Goal: Download file/media

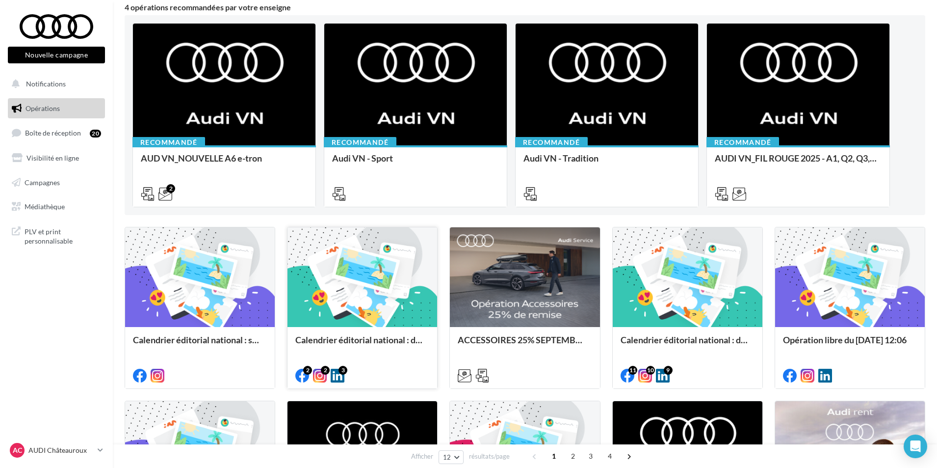
scroll to position [98, 0]
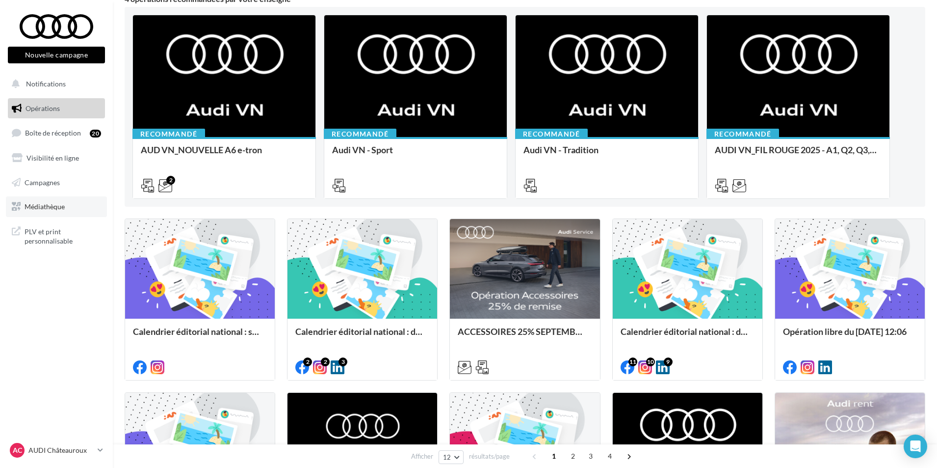
click at [66, 208] on link "Médiathèque" at bounding box center [56, 206] width 101 height 21
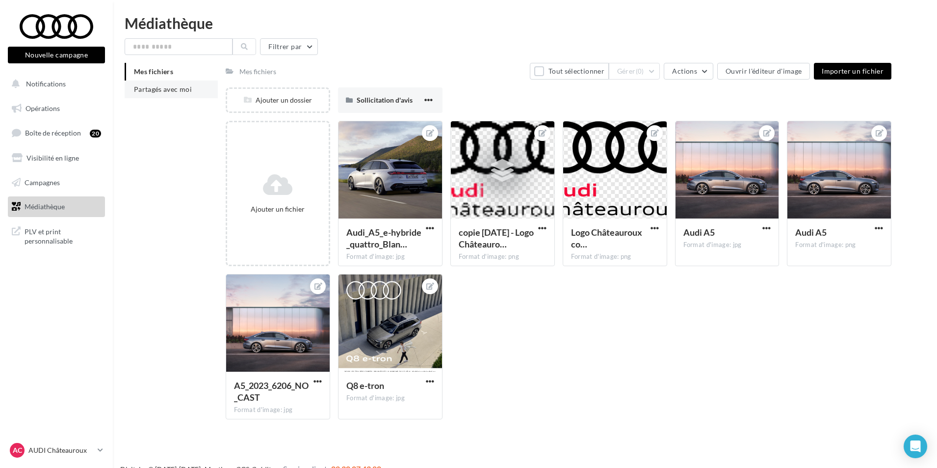
click at [170, 85] on span "Partagés avec moi" at bounding box center [163, 89] width 58 height 8
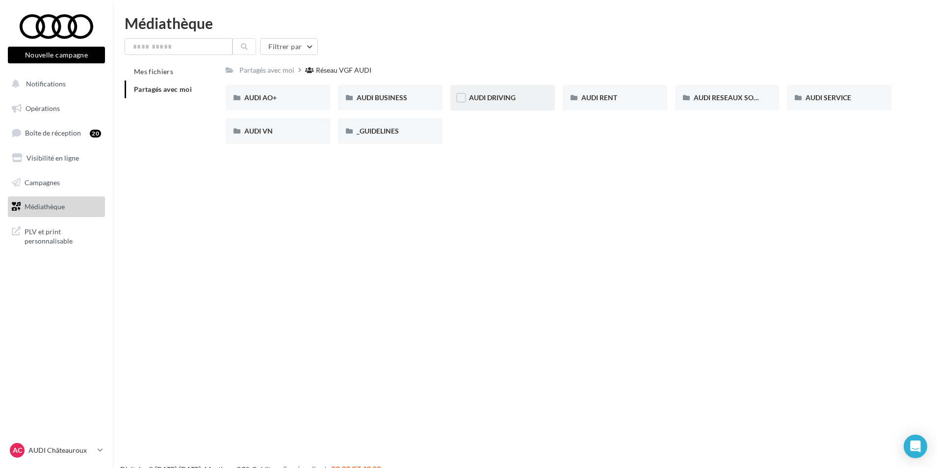
click at [532, 102] on div "AUDI DRIVING" at bounding box center [502, 98] width 67 height 10
click at [752, 97] on span "AUDI RESEAUX SOCIAUX" at bounding box center [734, 97] width 81 height 8
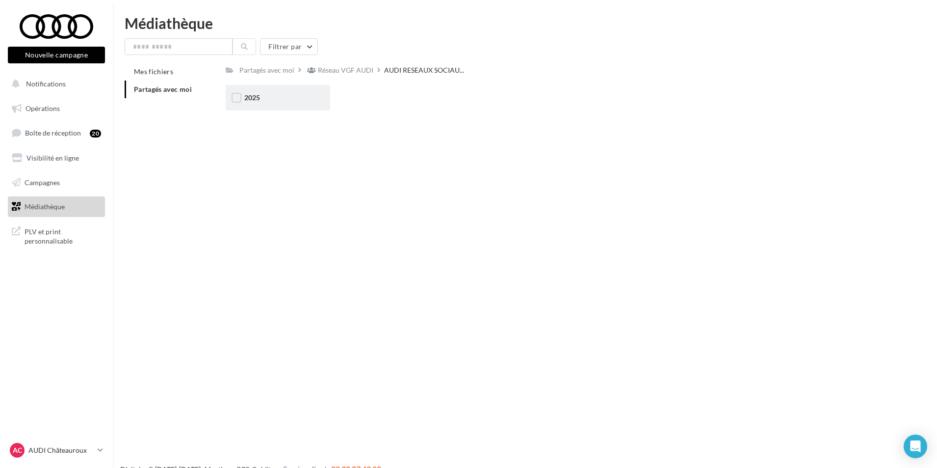
click at [249, 104] on div "2025" at bounding box center [278, 98] width 104 height 26
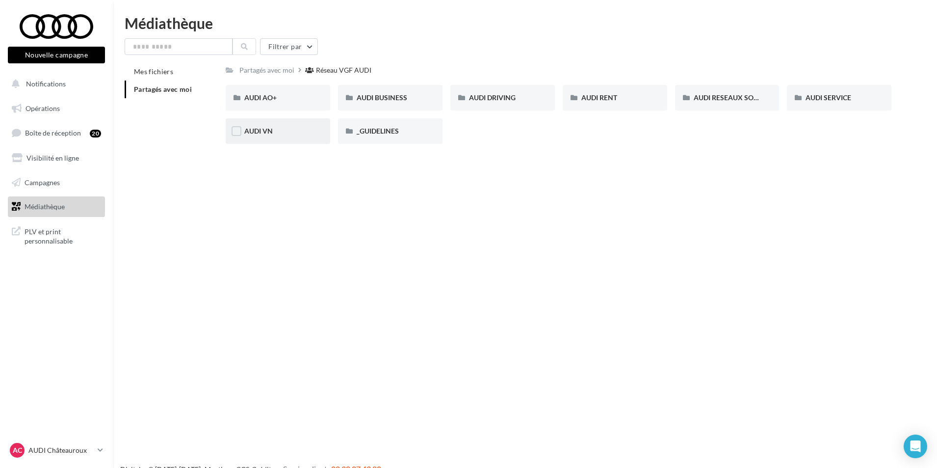
click at [282, 137] on div "AUDI VN" at bounding box center [278, 131] width 104 height 26
click at [403, 137] on div "_GUIDELINES" at bounding box center [390, 131] width 104 height 26
click at [738, 107] on div "AUDI RESEAUX SOCIAUX" at bounding box center [727, 98] width 104 height 26
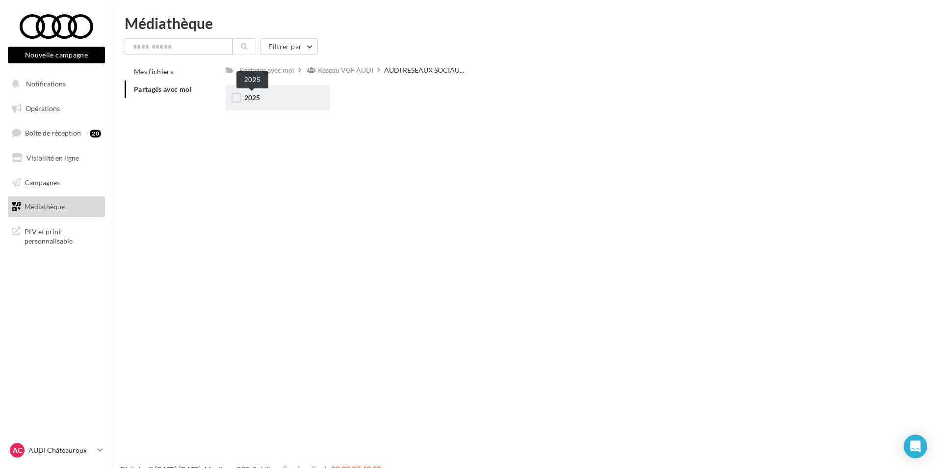
click at [257, 95] on span "2025" at bounding box center [252, 97] width 16 height 8
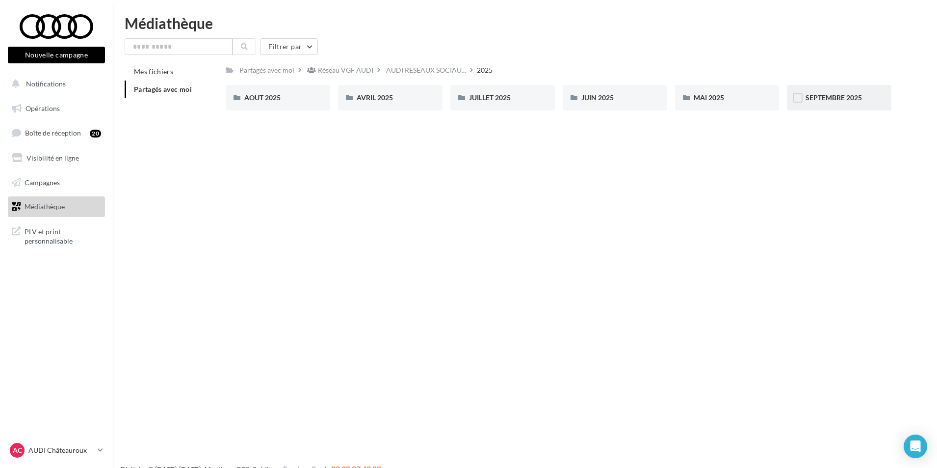
click at [855, 104] on div "SEPTEMBRE 2025" at bounding box center [839, 98] width 104 height 26
click at [745, 101] on div "Radical Next" at bounding box center [727, 98] width 67 height 10
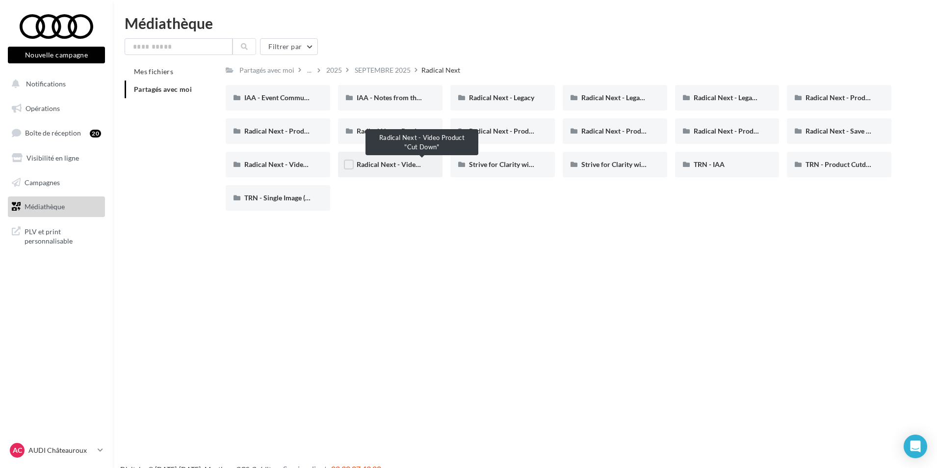
click at [403, 167] on span "Radical Next - Video Product "Cut Down"" at bounding box center [420, 164] width 127 height 8
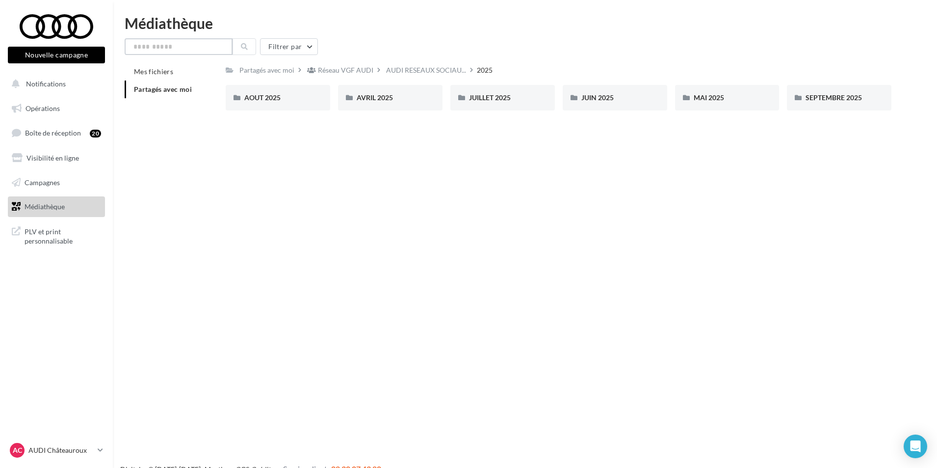
click at [183, 49] on input "text" at bounding box center [179, 46] width 108 height 17
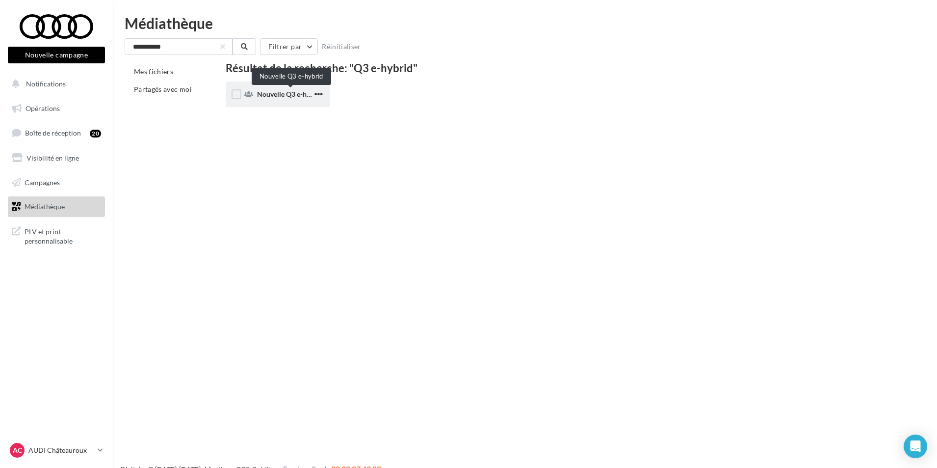
click at [289, 94] on span "Nouvelle Q3 e-hybrid" at bounding box center [290, 94] width 66 height 8
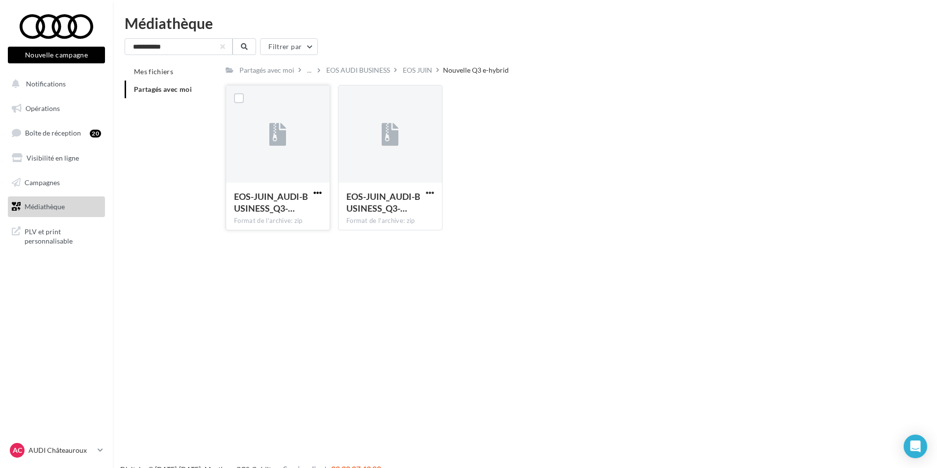
click at [317, 192] on span "button" at bounding box center [317, 192] width 8 height 8
click at [302, 212] on button "Télécharger" at bounding box center [275, 212] width 98 height 26
click at [141, 45] on input "**********" at bounding box center [179, 46] width 108 height 17
type input "**********"
click at [247, 43] on button at bounding box center [245, 46] width 24 height 17
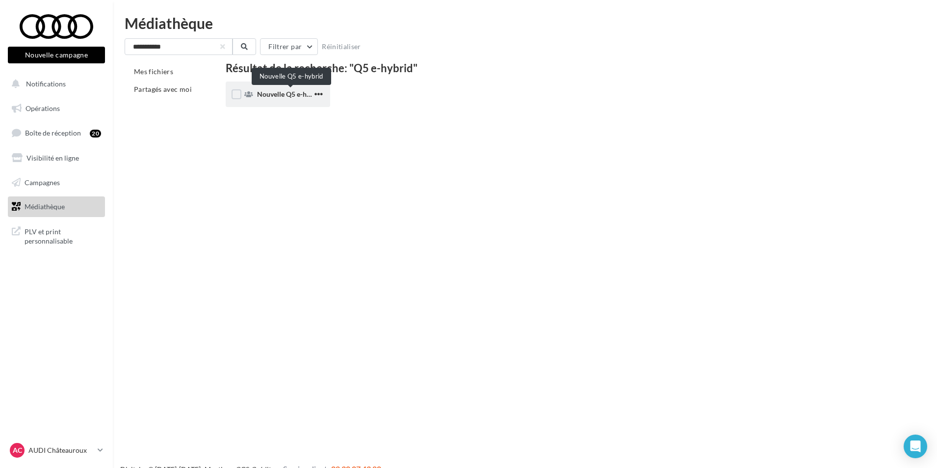
click at [287, 97] on span "Nouvelle Q5 e-hybrid" at bounding box center [290, 94] width 66 height 8
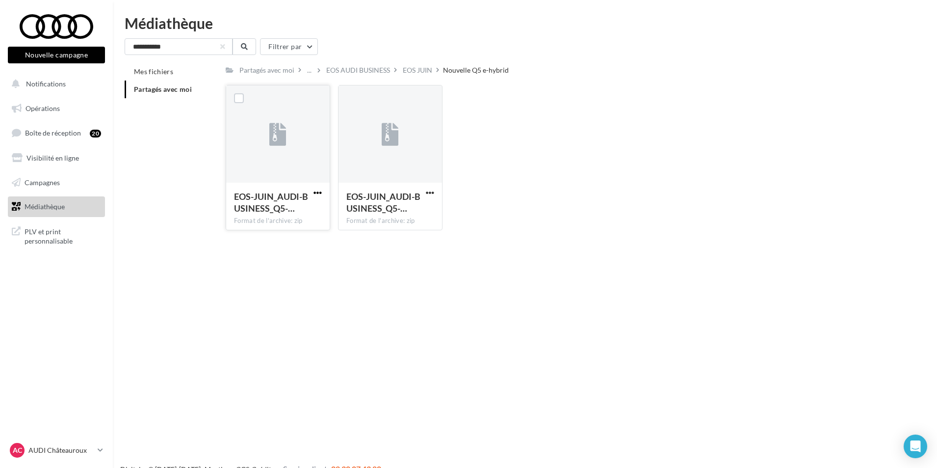
click at [314, 192] on span "button" at bounding box center [317, 192] width 8 height 8
click at [308, 216] on button "Télécharger" at bounding box center [275, 212] width 98 height 26
click at [224, 45] on button "button" at bounding box center [223, 47] width 4 height 4
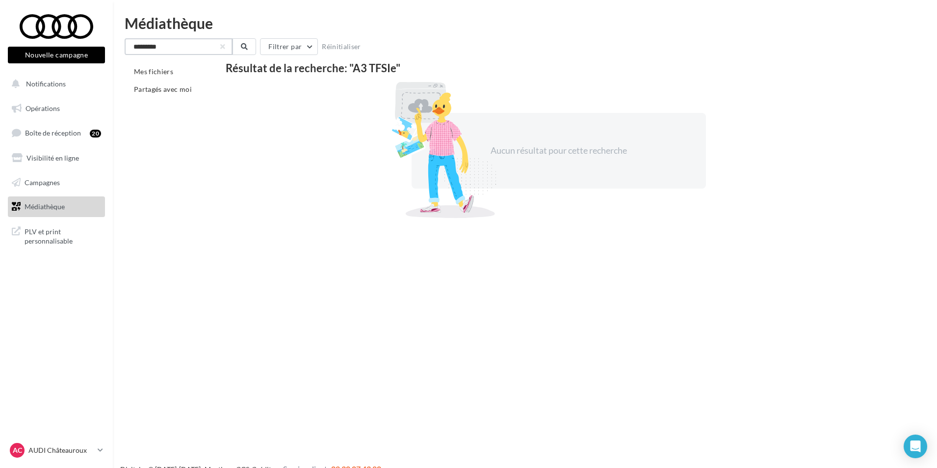
click at [158, 46] on input "*********" at bounding box center [179, 46] width 108 height 17
type input "*********"
click at [61, 207] on span "Médiathèque" at bounding box center [45, 206] width 40 height 8
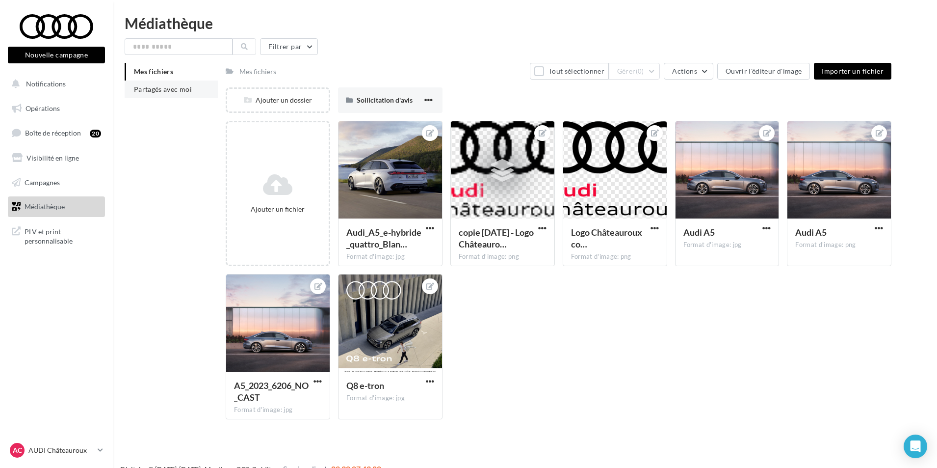
click at [187, 94] on li "Partagés avec moi" at bounding box center [171, 89] width 93 height 18
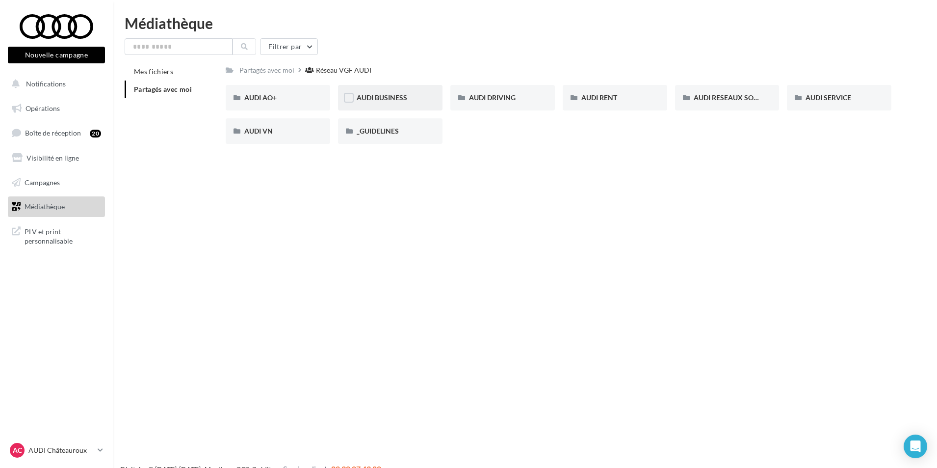
click at [411, 90] on div "AUDI BUSINESS" at bounding box center [390, 98] width 104 height 26
click at [300, 103] on div "AUDI VN BUSINESS JUIN JPO AUDI BUSINESS" at bounding box center [277, 98] width 67 height 10
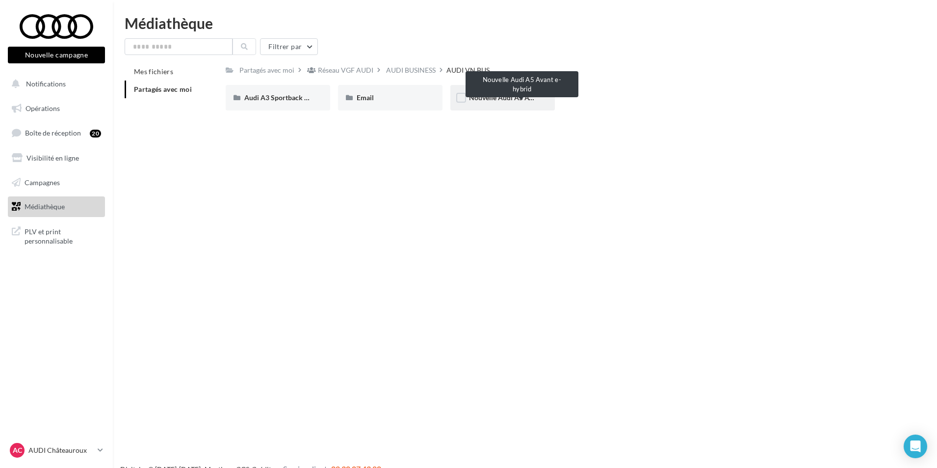
click at [522, 96] on span "Nouvelle Audi A5 Avant e-hybrid" at bounding box center [519, 97] width 101 height 8
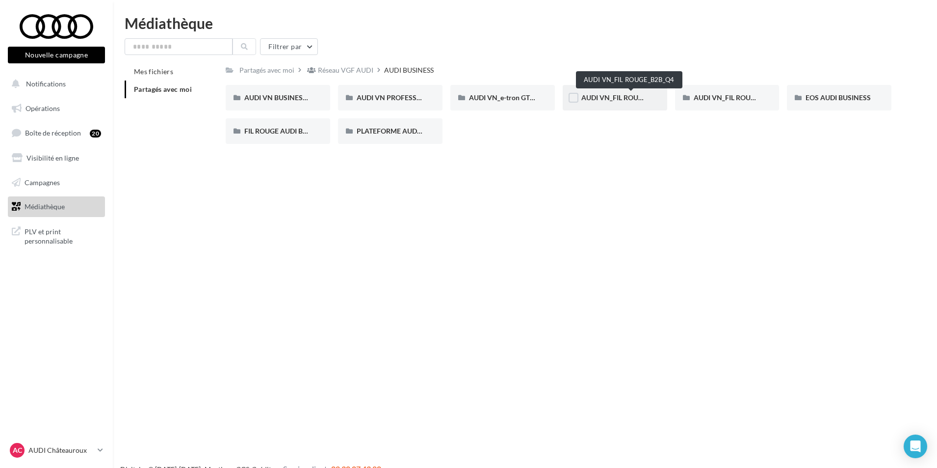
click at [606, 95] on span "AUDI VN_FIL ROUGE_B2B_Q4" at bounding box center [628, 97] width 94 height 8
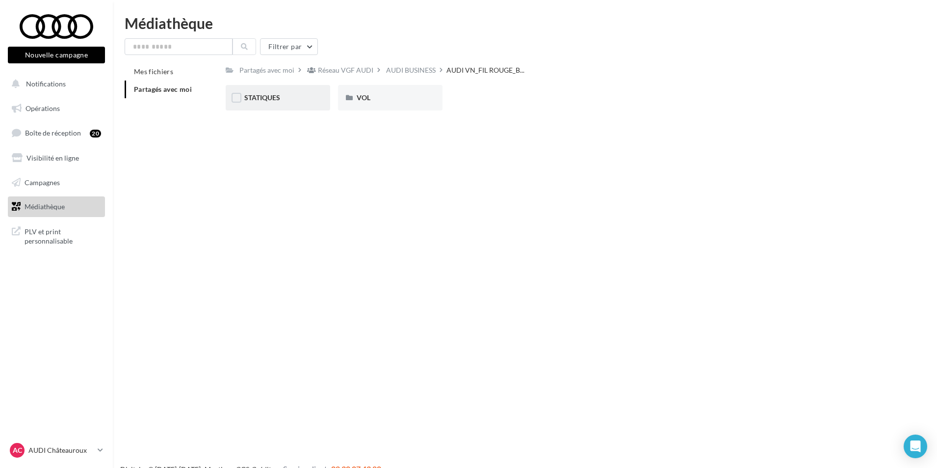
click at [274, 106] on div "STATIQUES" at bounding box center [278, 98] width 104 height 26
click at [266, 103] on div "LINKEDIN" at bounding box center [277, 98] width 67 height 10
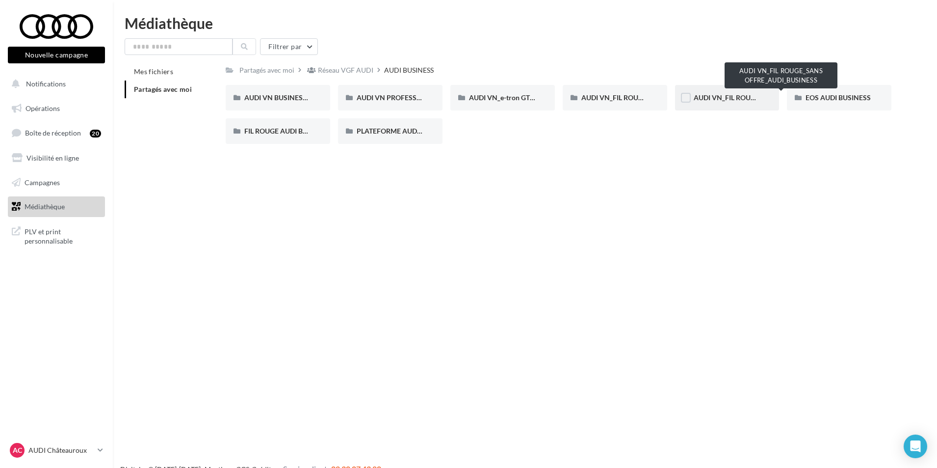
click at [732, 97] on span "AUDI VN_FIL ROUGE_SANS OFFRE_AUDI_BUSINESS" at bounding box center [776, 97] width 165 height 8
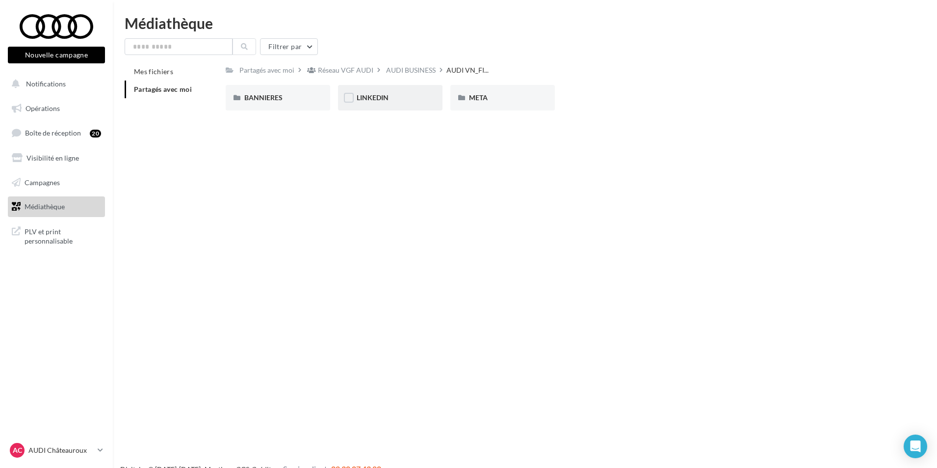
click at [406, 93] on div "LINKEDIN" at bounding box center [390, 98] width 67 height 10
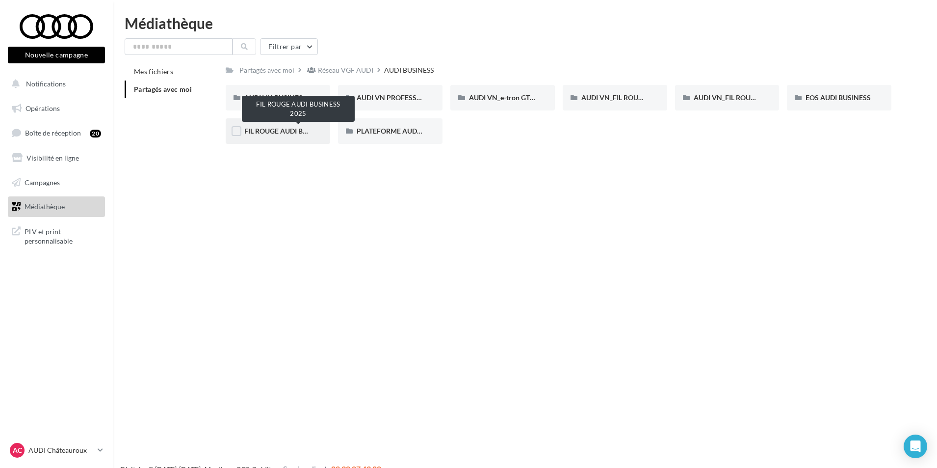
click at [296, 134] on span "FIL ROUGE AUDI BUSINESS 2025" at bounding box center [296, 131] width 104 height 8
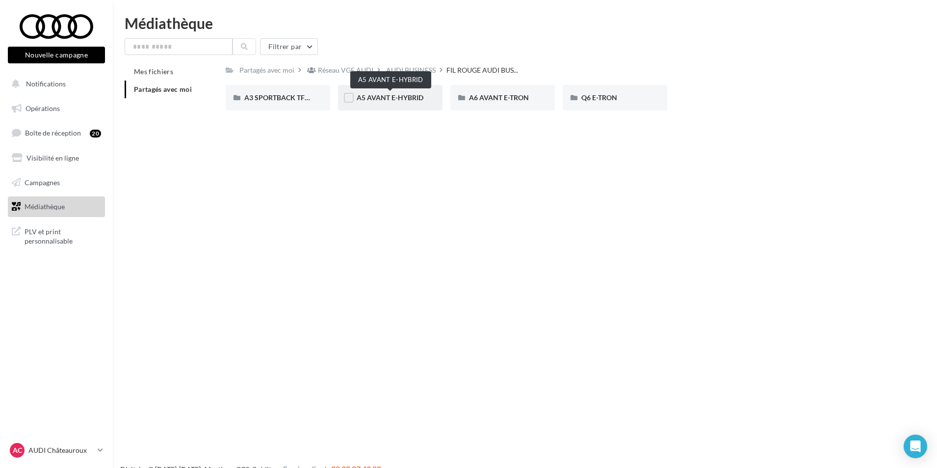
click at [383, 96] on span "A5 AVANT E-HYBRID" at bounding box center [390, 97] width 67 height 8
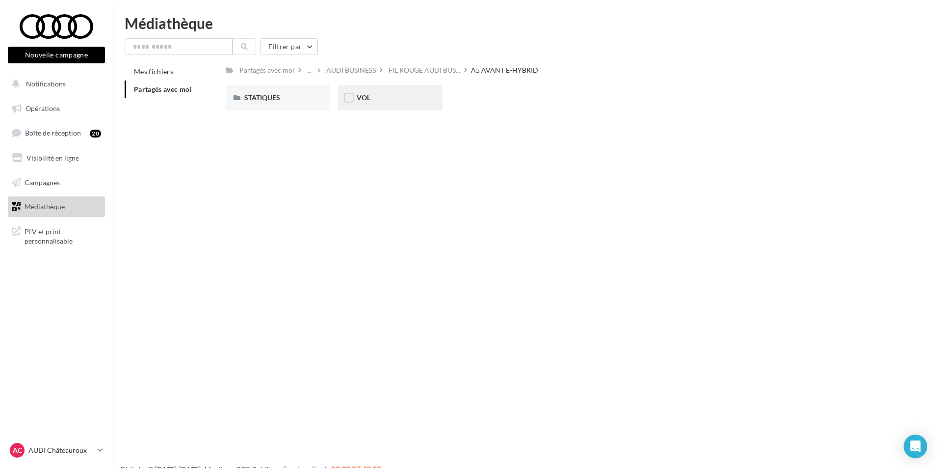
click at [379, 103] on div "VOL" at bounding box center [390, 98] width 104 height 26
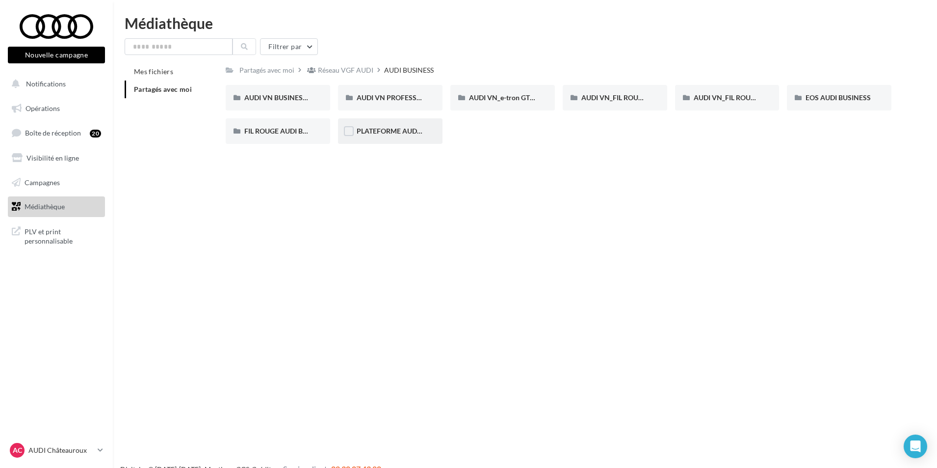
click at [394, 137] on div "PLATEFORME AUDI BUSINESS" at bounding box center [390, 131] width 104 height 26
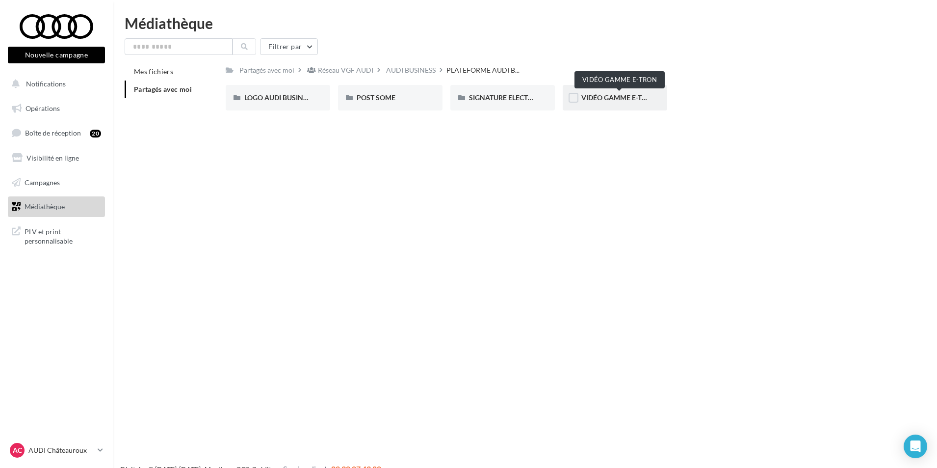
click at [609, 98] on span "VIDÉO GAMME E-TRON" at bounding box center [619, 97] width 76 height 8
click at [519, 100] on span "SIGNATURE ELECTRONIQUE" at bounding box center [514, 97] width 90 height 8
click at [390, 98] on span "POST SOME" at bounding box center [376, 97] width 39 height 8
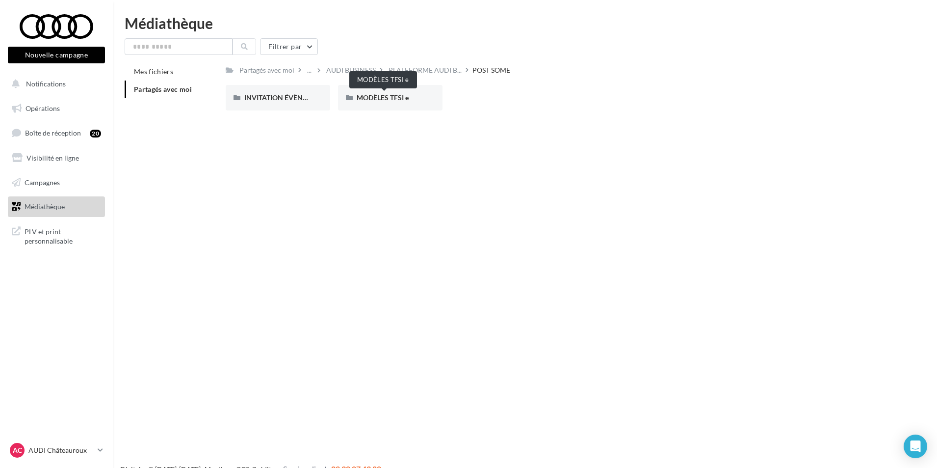
click at [390, 98] on span "MODÈLES TFSI e" at bounding box center [383, 97] width 52 height 8
click at [268, 92] on div "INVITATION ÉVÈNEMENT" at bounding box center [278, 98] width 104 height 26
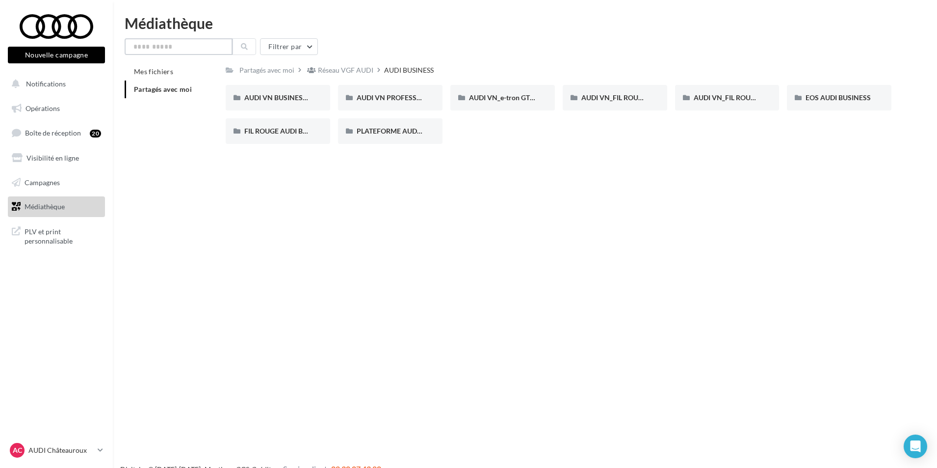
click at [179, 42] on input "text" at bounding box center [179, 46] width 108 height 17
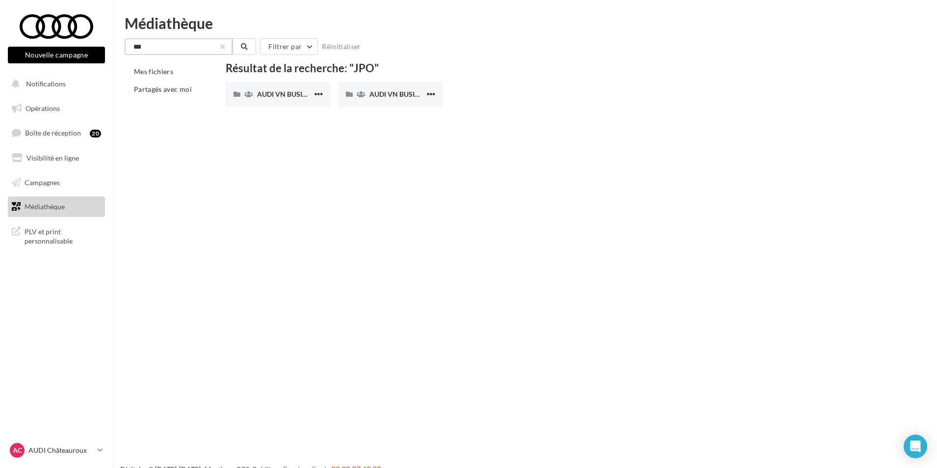
type input "***"
click at [223, 45] on button "button" at bounding box center [223, 47] width 4 height 4
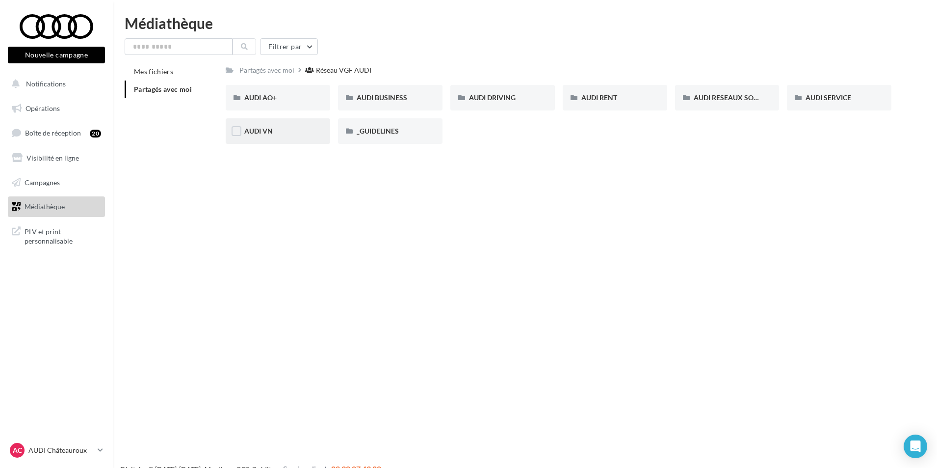
click at [274, 131] on div "AUDI VN" at bounding box center [277, 131] width 67 height 10
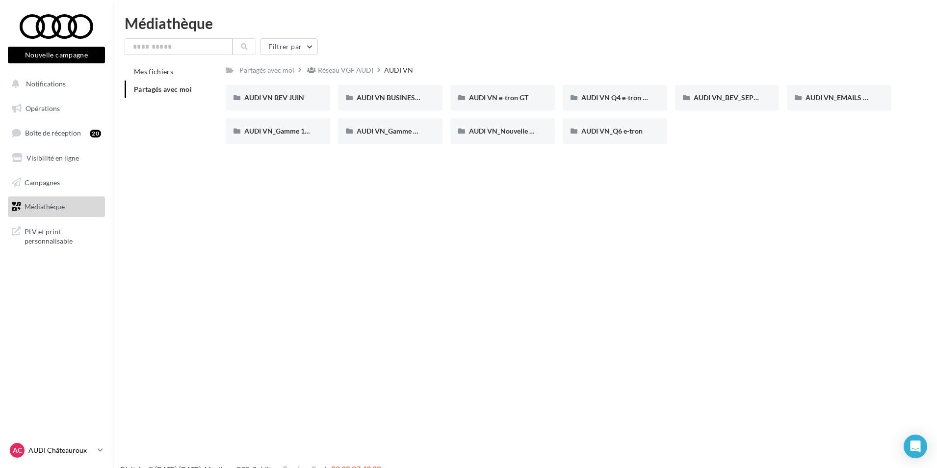
click at [60, 446] on p "AUDI Châteauroux" at bounding box center [60, 450] width 65 height 10
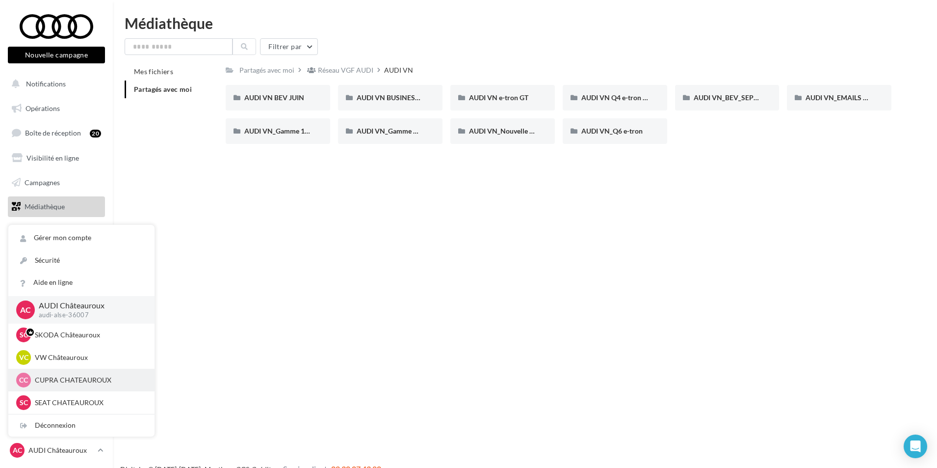
click at [95, 377] on p "CUPRA CHATEAUROUX" at bounding box center [89, 380] width 108 height 10
